Goal: Task Accomplishment & Management: Use online tool/utility

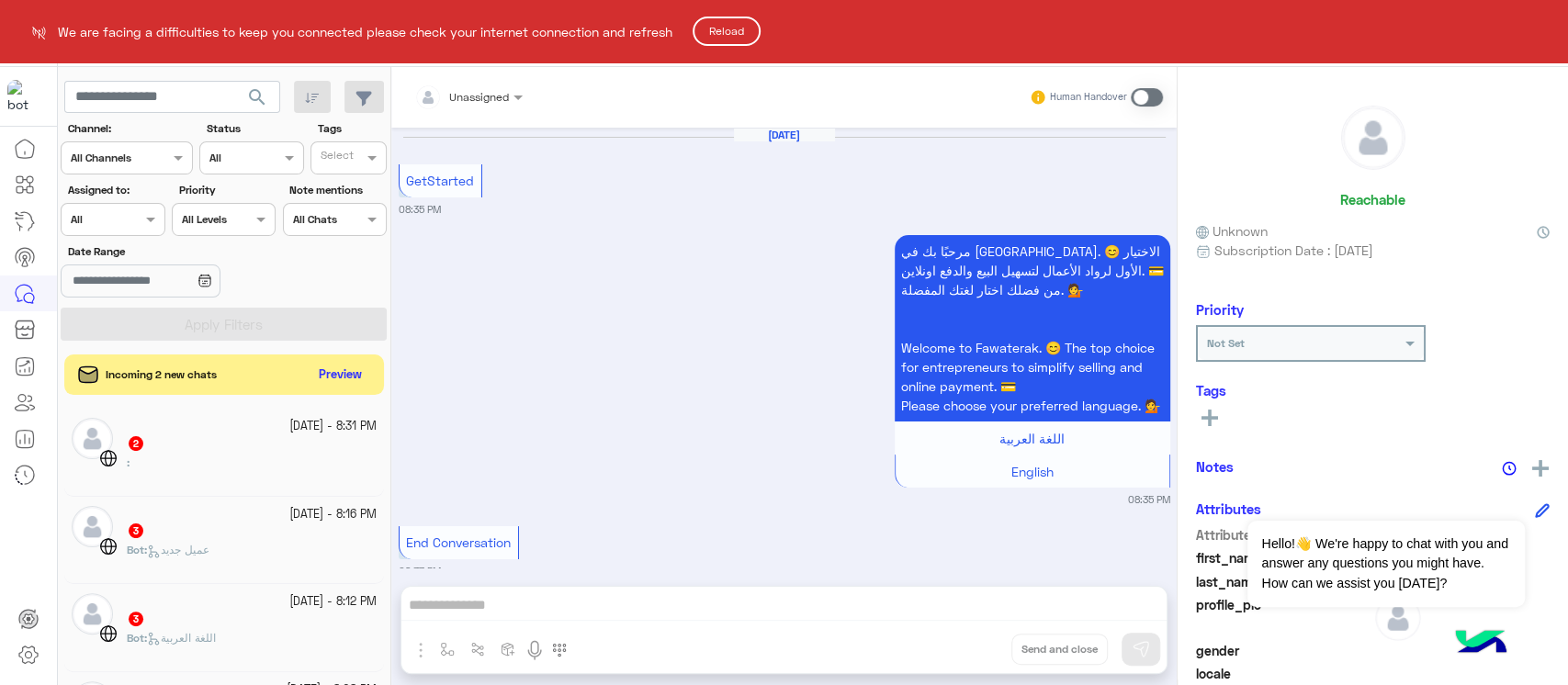
scroll to position [115, 0]
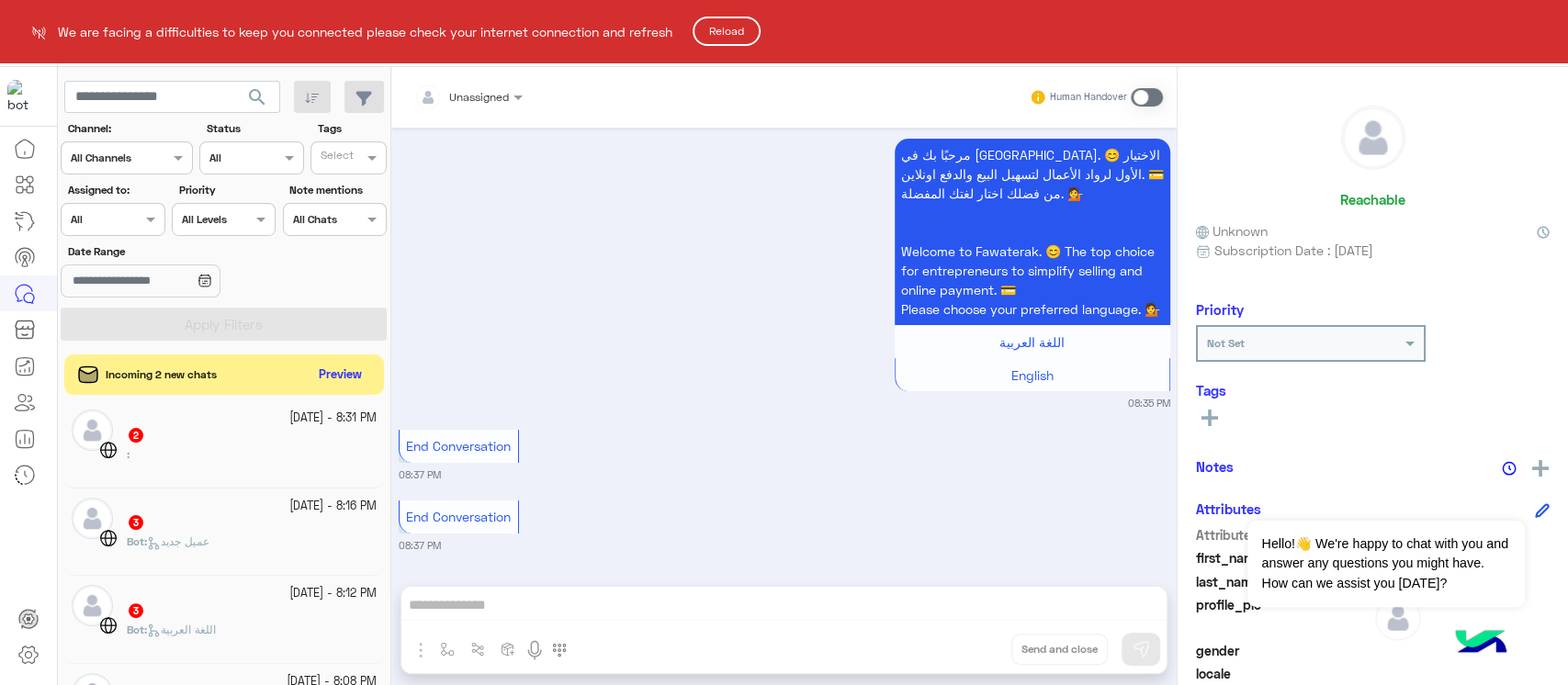
click at [320, 379] on html "We are facing a difficulties to keep you connected please check your internet c…" at bounding box center [784, 342] width 1568 height 685
drag, startPoint x: 375, startPoint y: 370, endPoint x: 335, endPoint y: 376, distance: 40.4
click at [335, 376] on html "We are facing a difficulties to keep you connected please check your internet c…" at bounding box center [784, 342] width 1568 height 685
click at [742, 40] on button "Reload" at bounding box center [726, 31] width 68 height 29
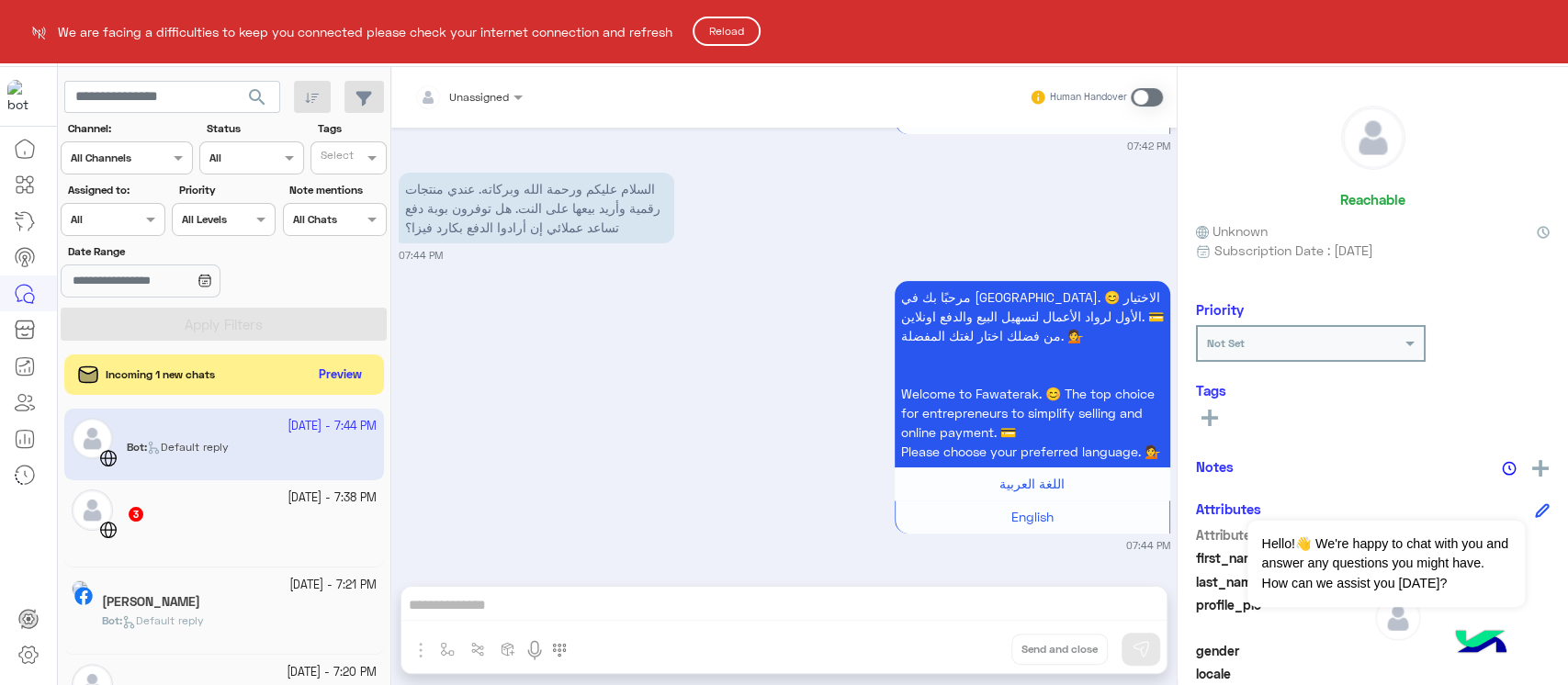
click at [728, 37] on button "Reload" at bounding box center [726, 31] width 68 height 29
